Goal: Navigation & Orientation: Go to known website

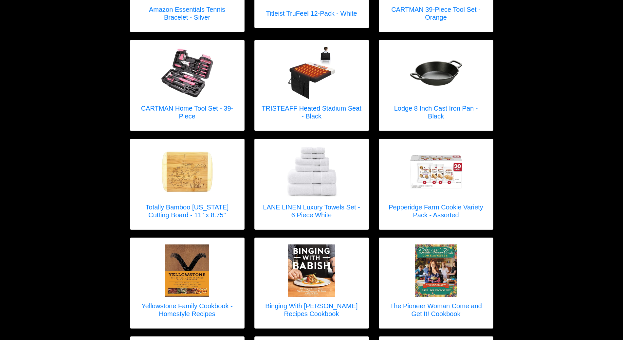
scroll to position [1391, 0]
